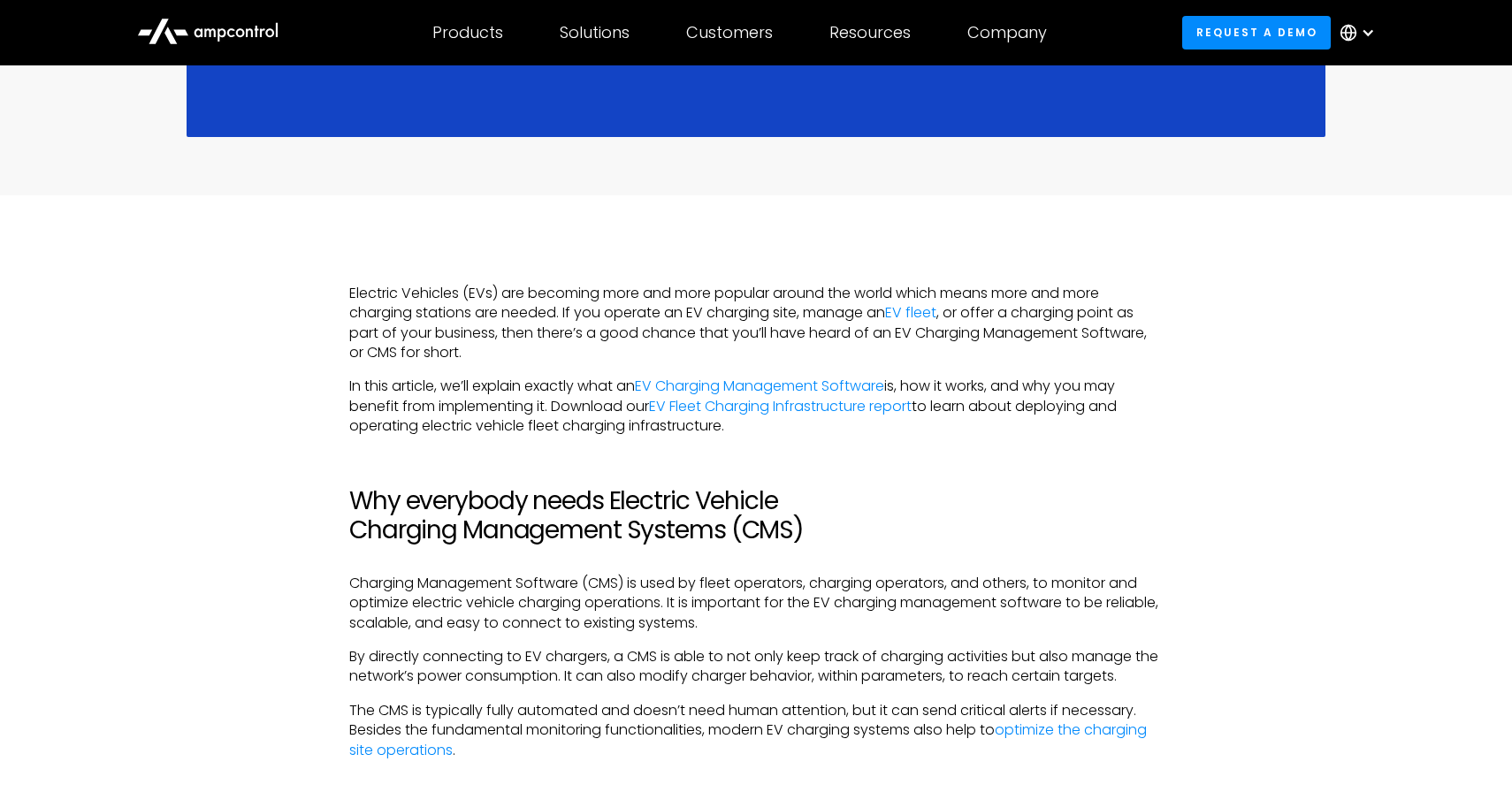
scroll to position [983, 0]
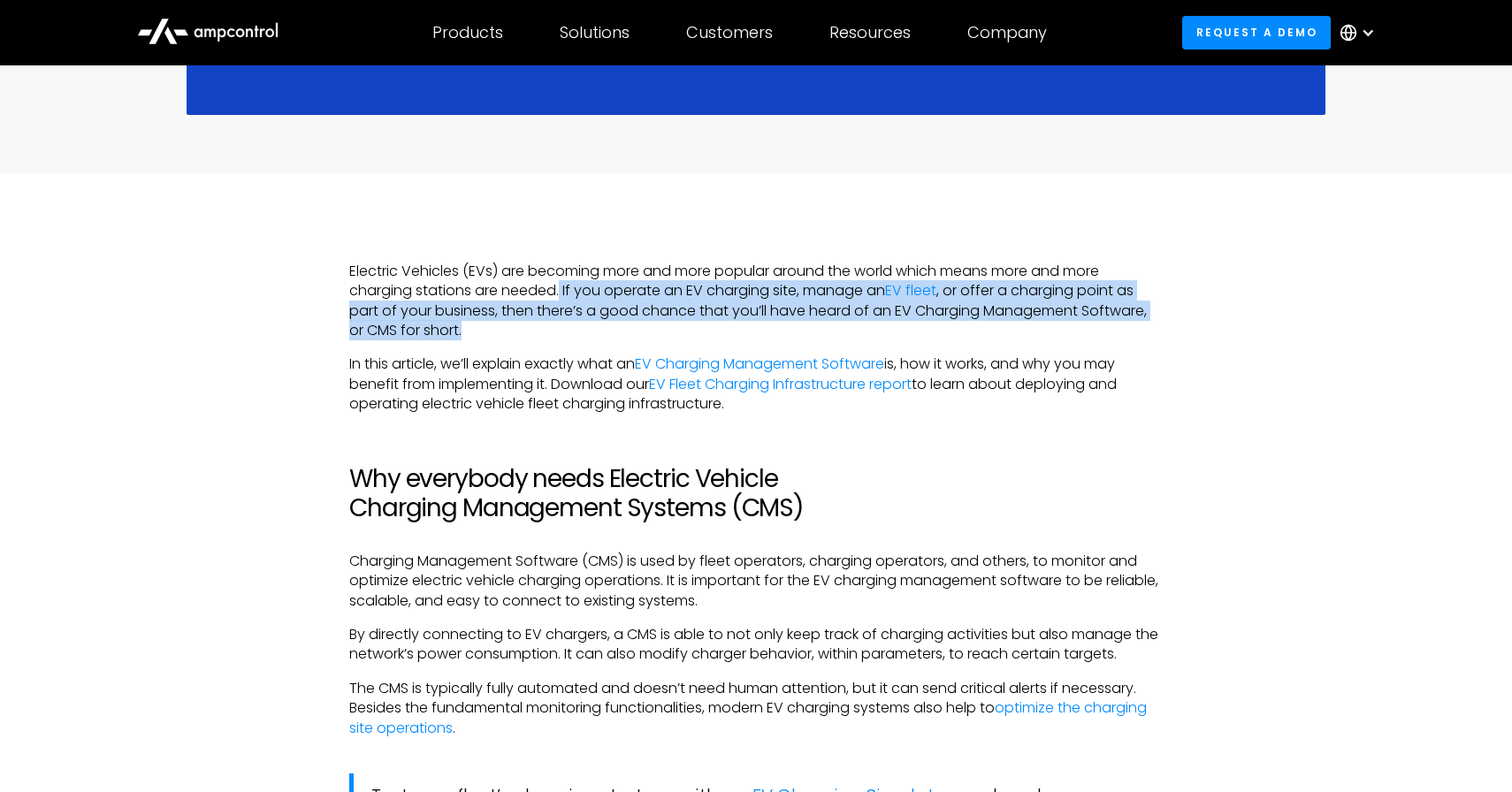
drag, startPoint x: 559, startPoint y: 285, endPoint x: 584, endPoint y: 348, distance: 67.8
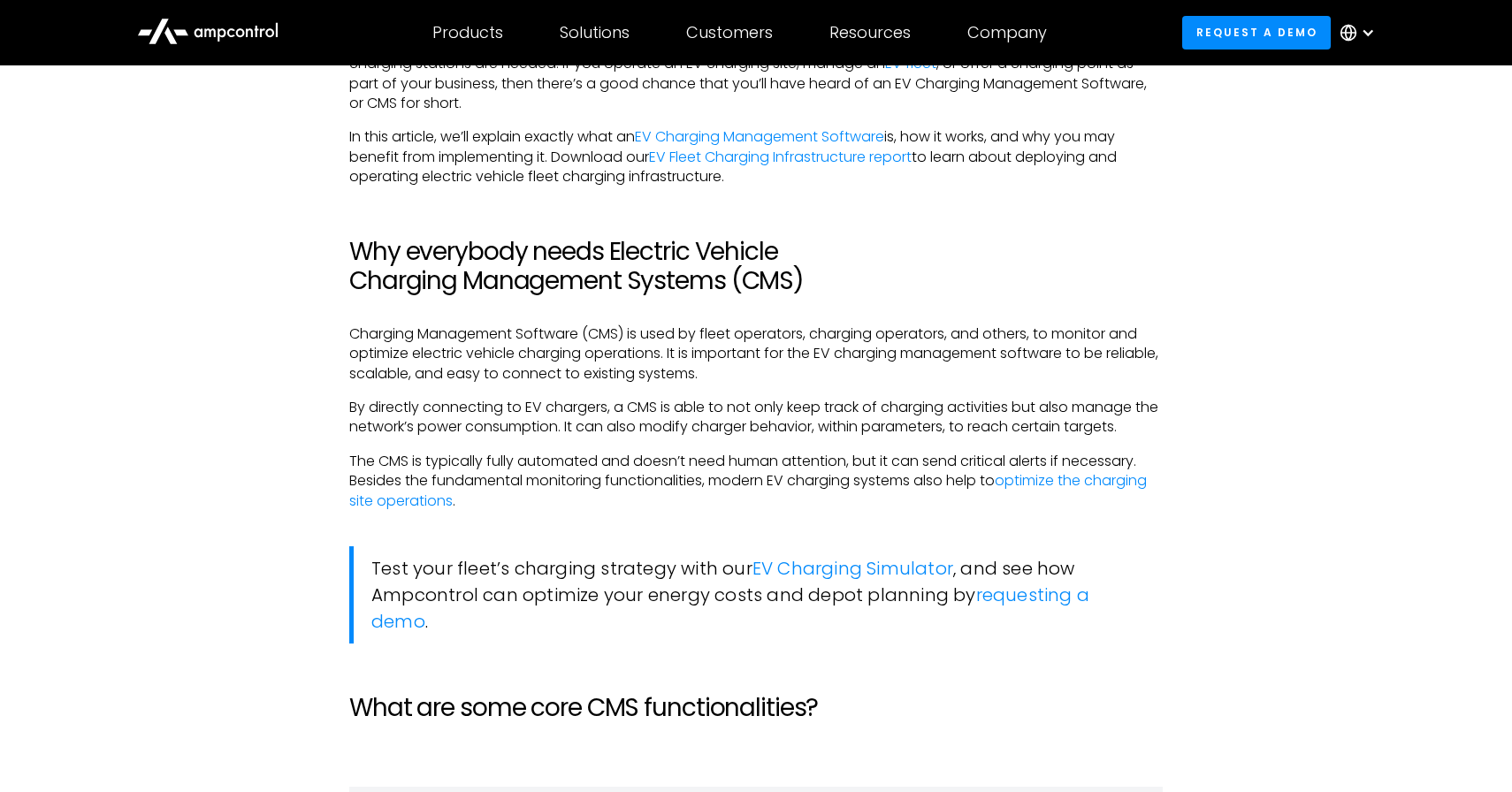
scroll to position [1227, 0]
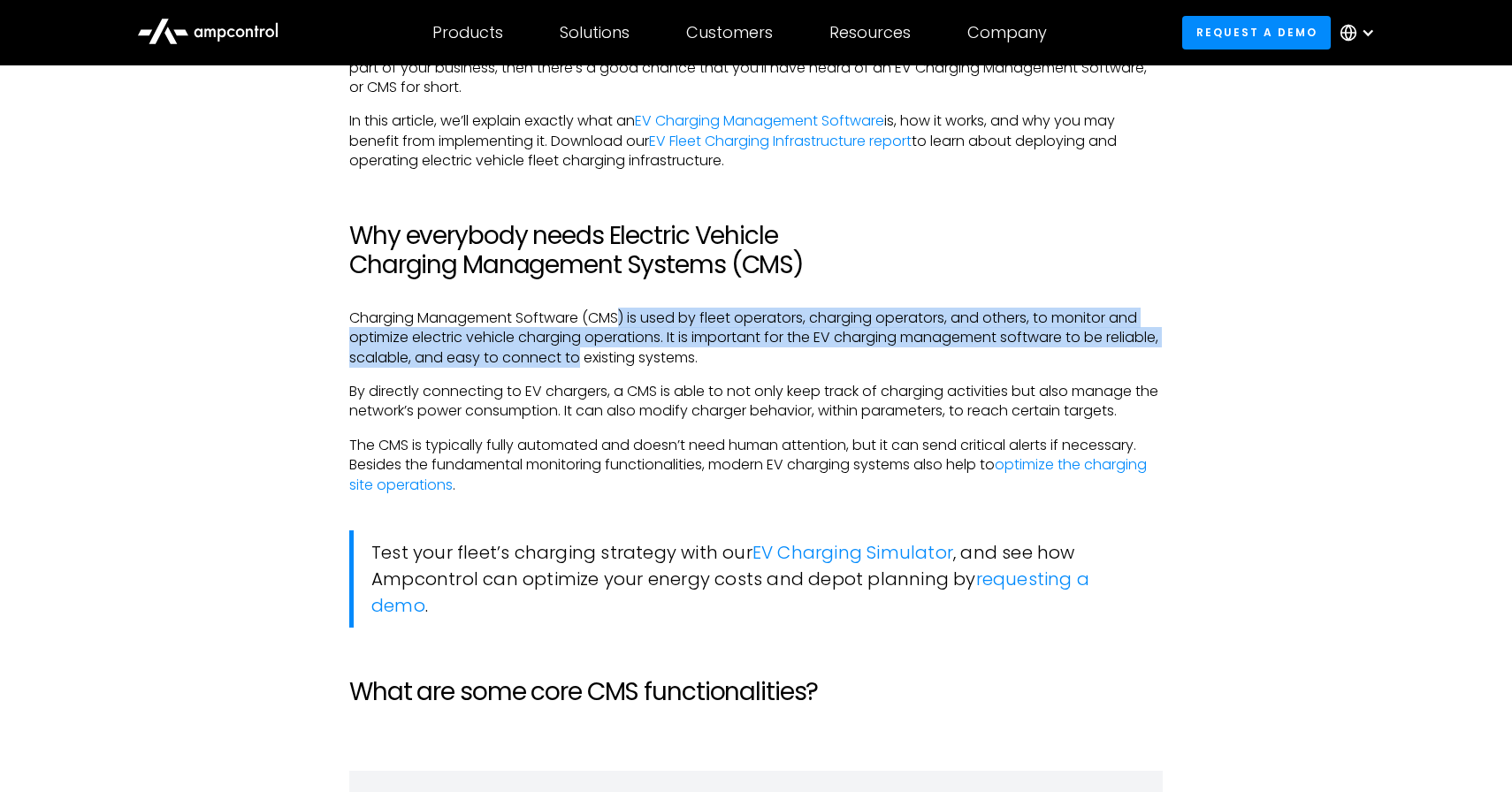
drag, startPoint x: 621, startPoint y: 317, endPoint x: 641, endPoint y: 370, distance: 56.6
click at [640, 366] on p "Charging Management Software (CMS) is used by fleet operators, charging operato…" at bounding box center [756, 338] width 813 height 59
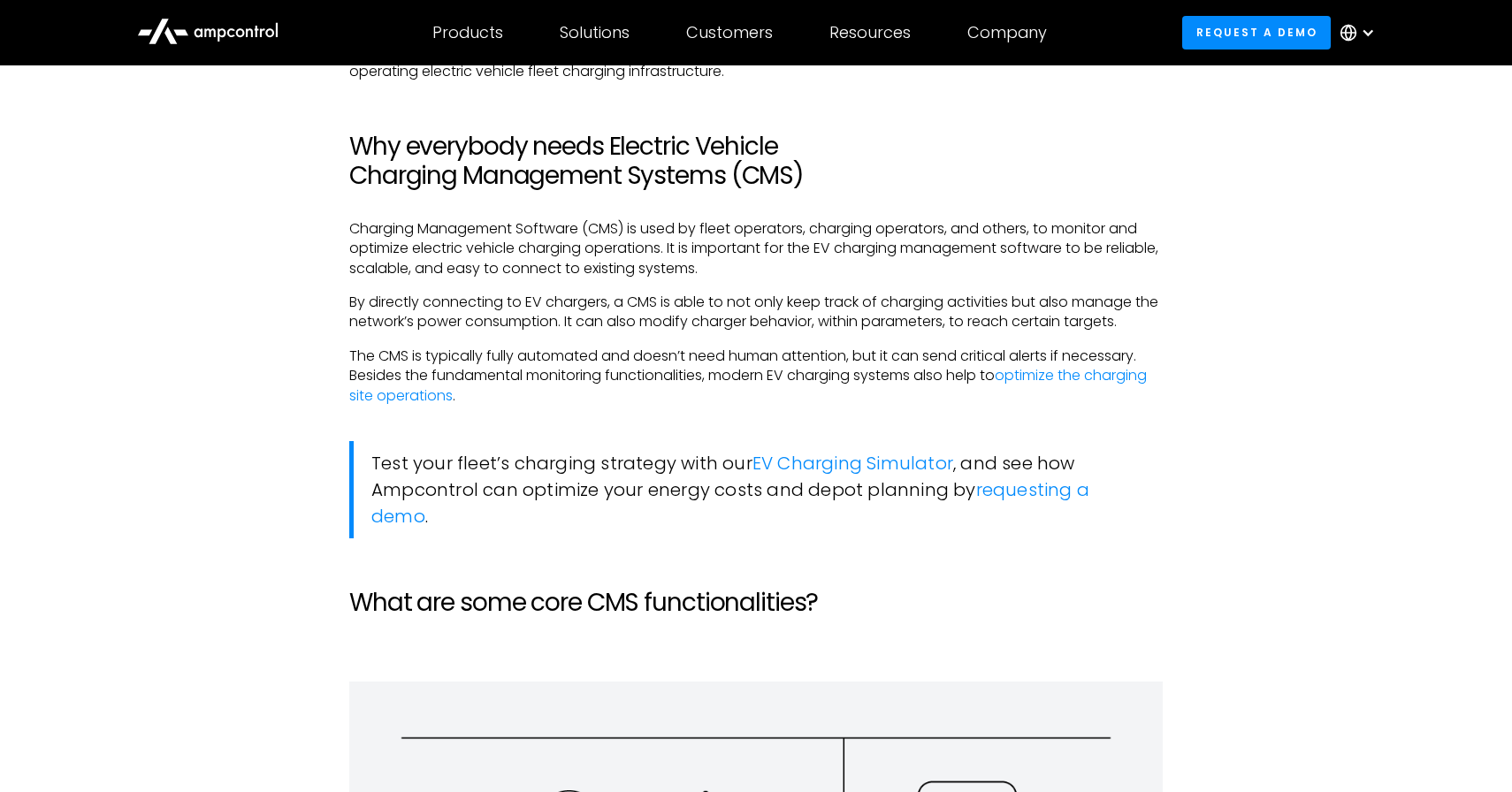
scroll to position [1334, 0]
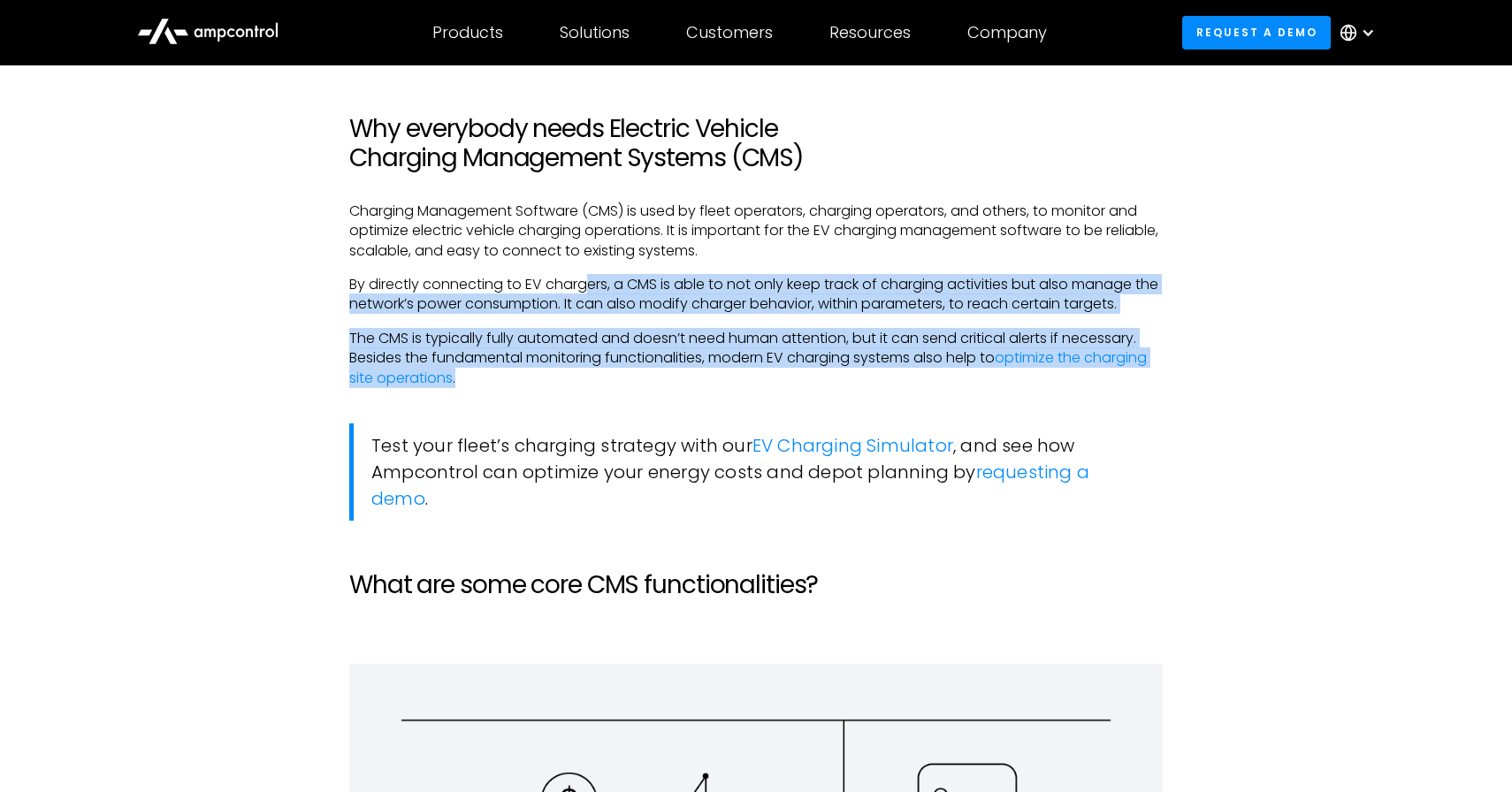
drag, startPoint x: 591, startPoint y: 290, endPoint x: 622, endPoint y: 382, distance: 97.1
click at [622, 382] on p "The CMS is typically fully automated and doesn’t need human attention, but it c…" at bounding box center [756, 358] width 813 height 59
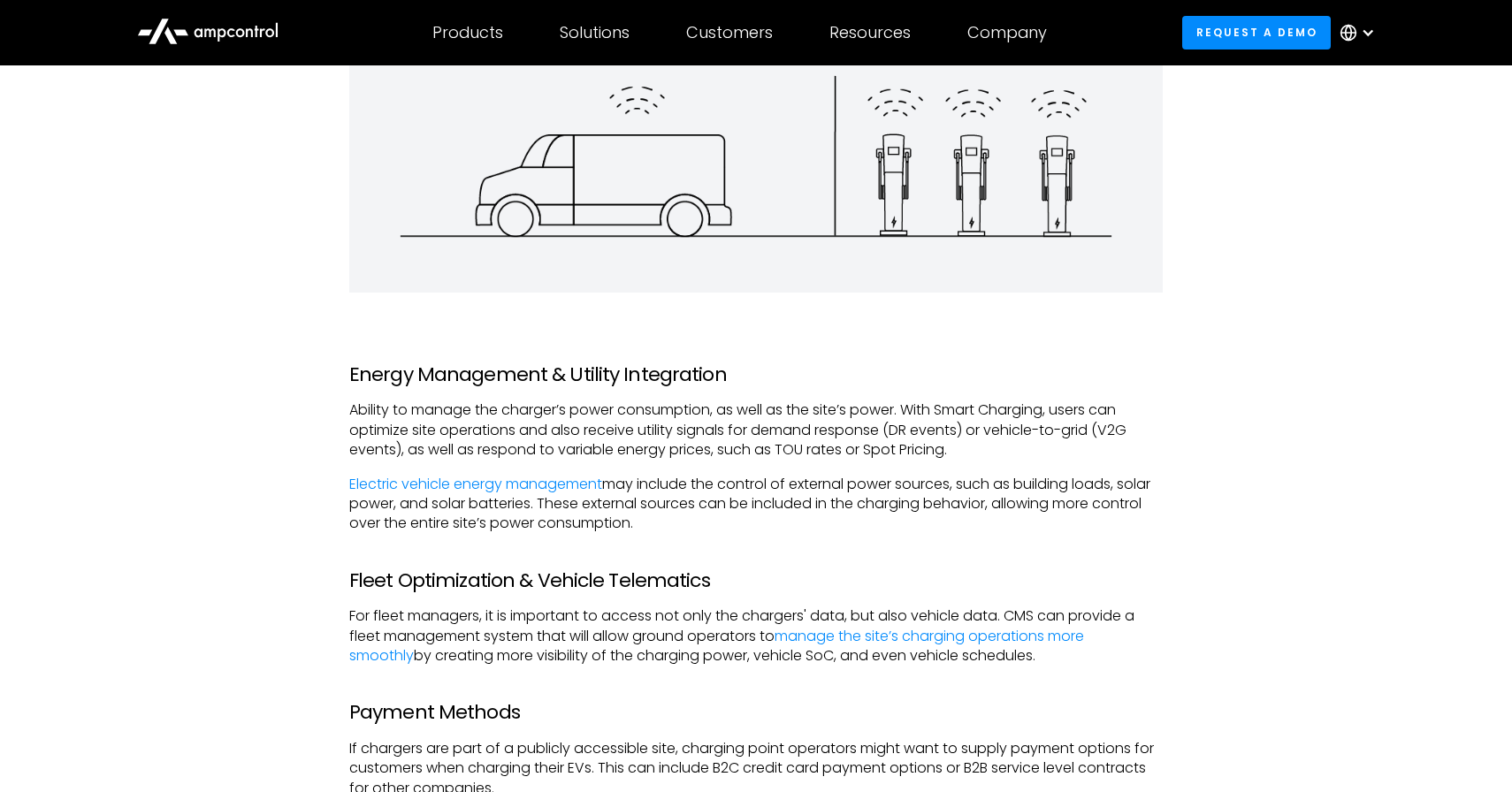
scroll to position [2389, 0]
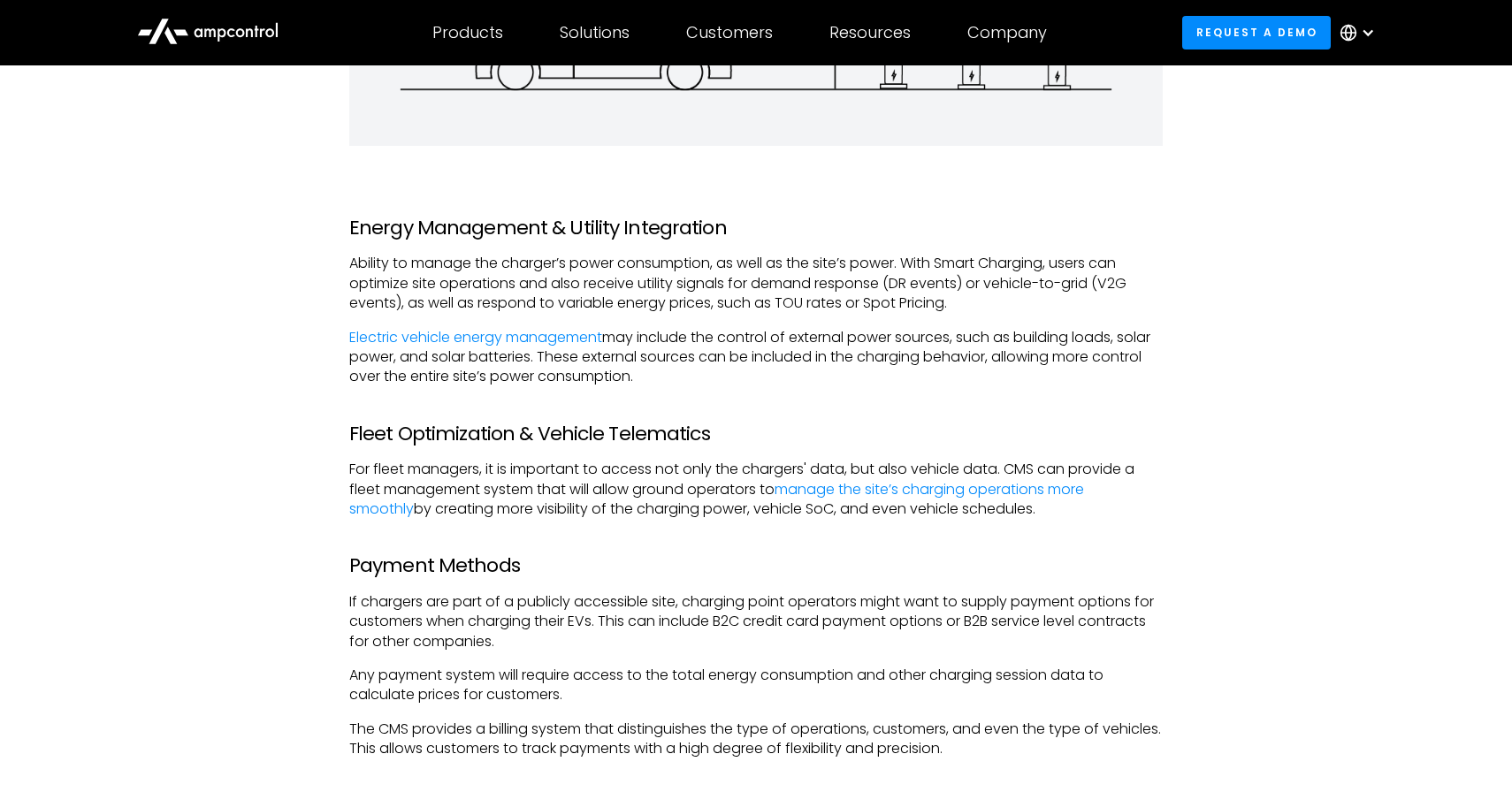
drag, startPoint x: 724, startPoint y: 276, endPoint x: 729, endPoint y: 387, distance: 111.1
click at [729, 387] on p "Electric vehicle energy management may include the control of external power so…" at bounding box center [756, 357] width 813 height 59
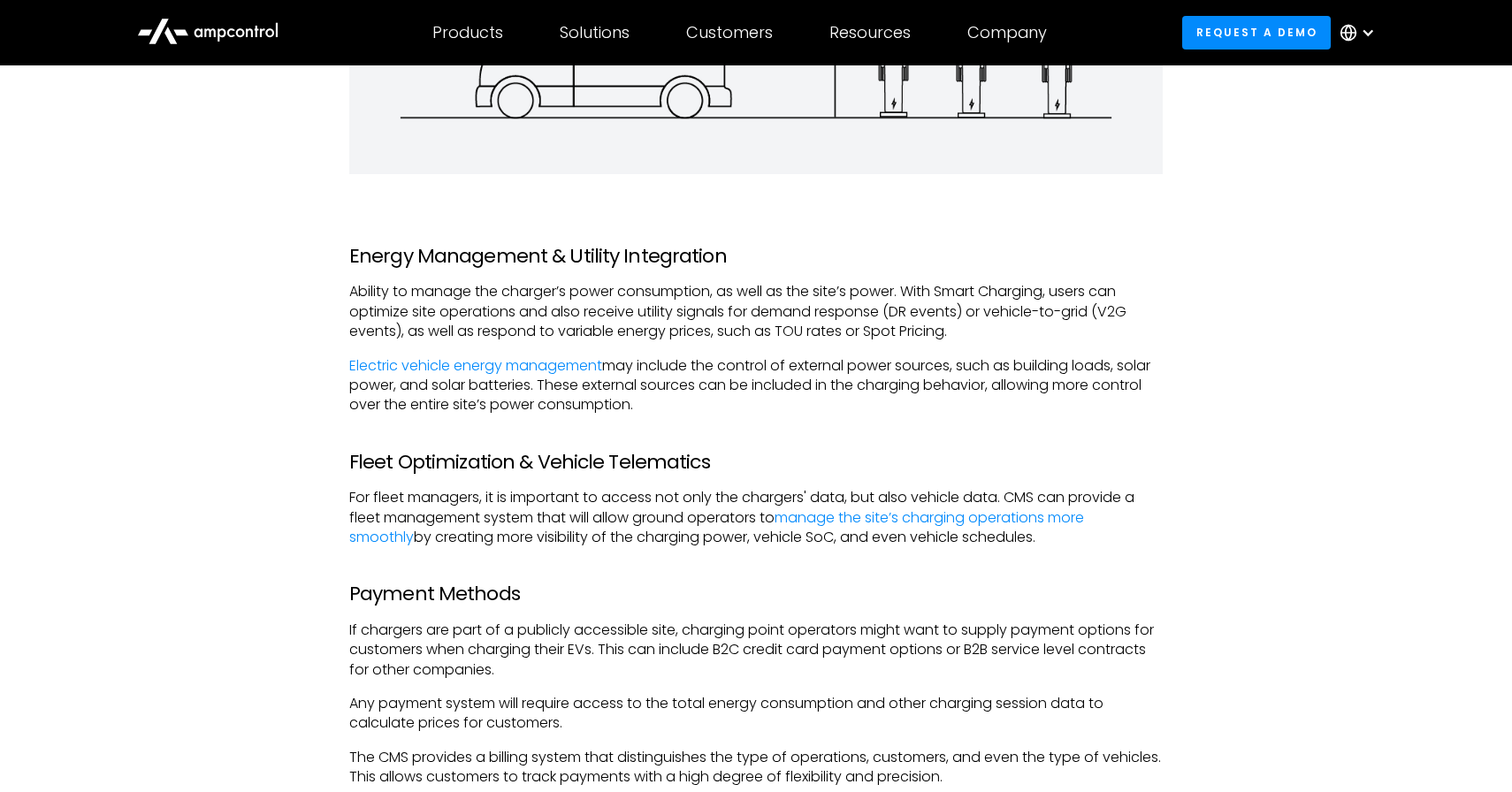
scroll to position [2357, 0]
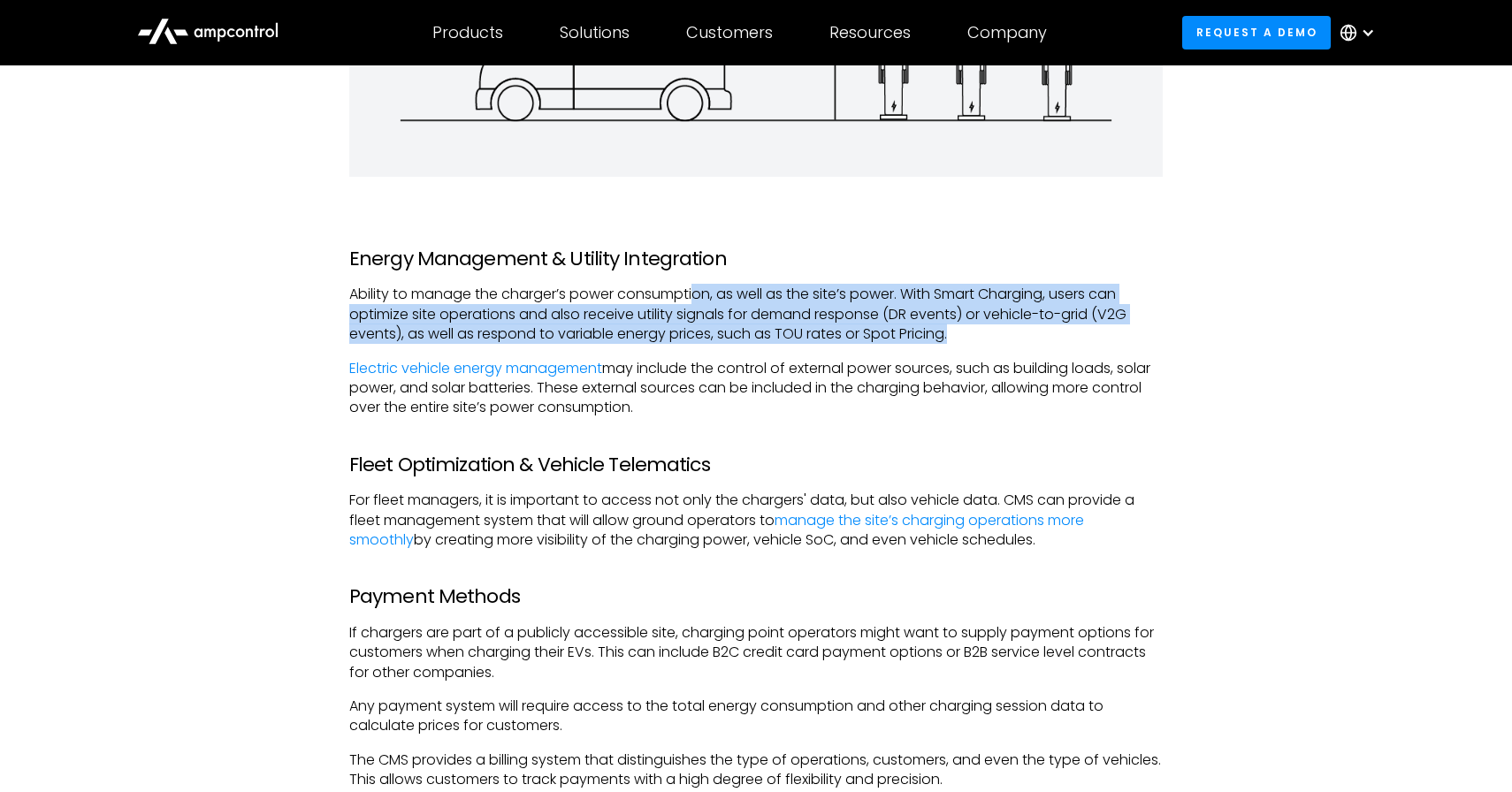
drag, startPoint x: 696, startPoint y: 288, endPoint x: 718, endPoint y: 355, distance: 70.5
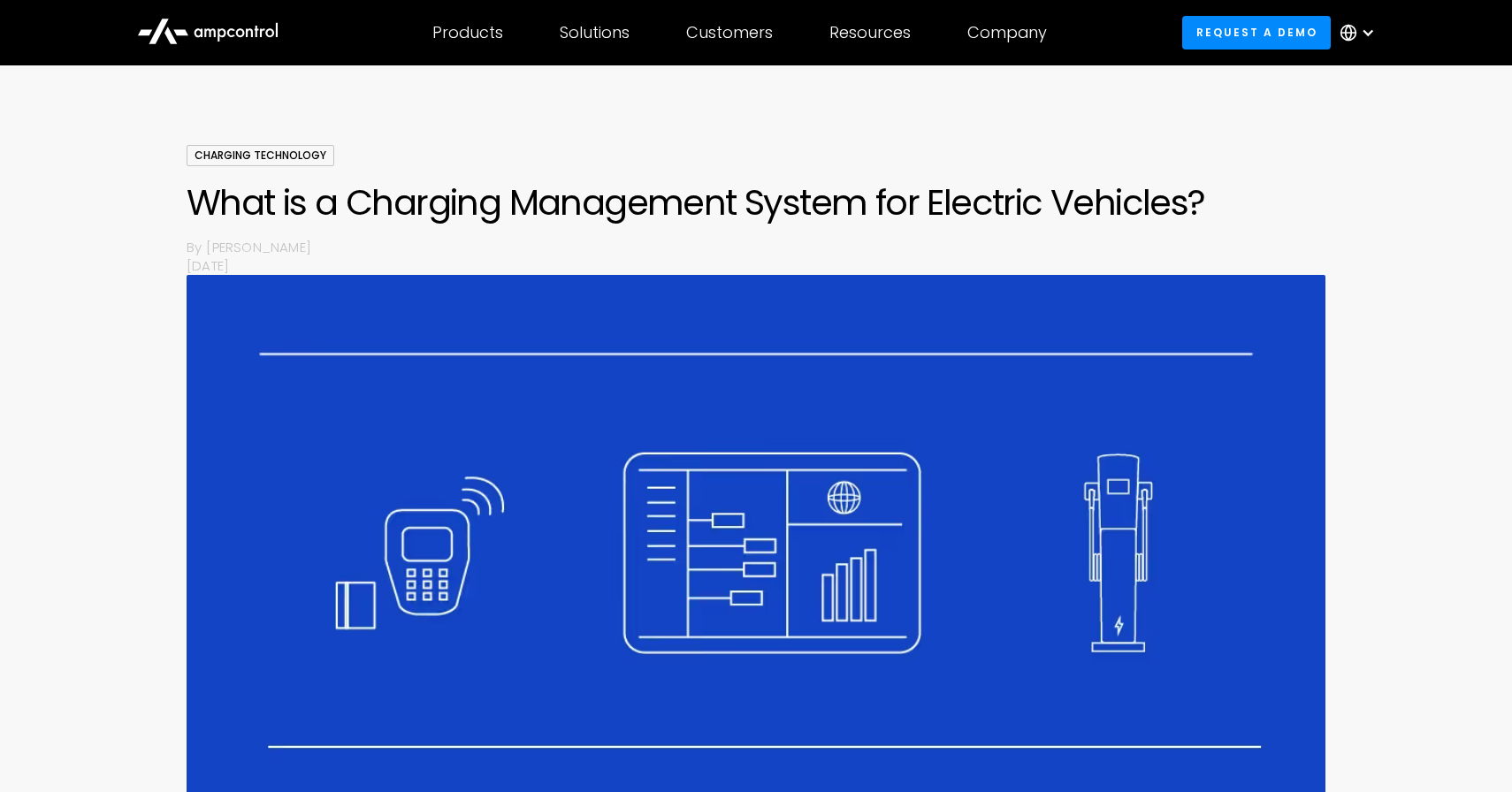
scroll to position [0, 0]
